Goal: Navigation & Orientation: Go to known website

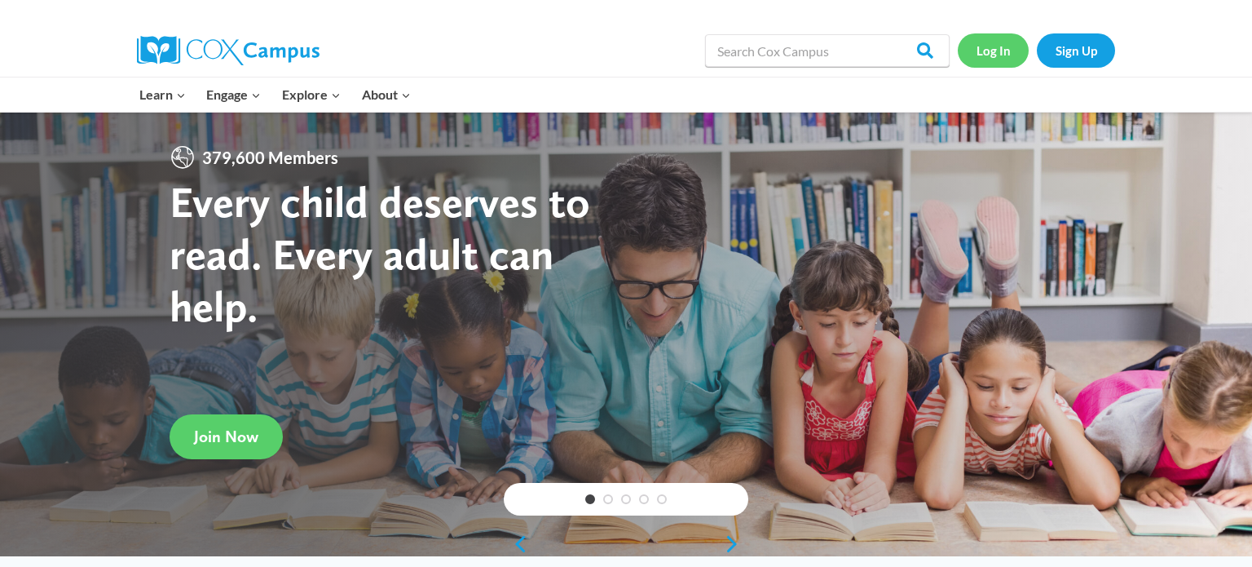
click at [997, 55] on link "Log In" at bounding box center [993, 49] width 71 height 33
click at [1078, 56] on link "Sign Up" at bounding box center [1076, 49] width 78 height 33
